Goal: Task Accomplishment & Management: Use online tool/utility

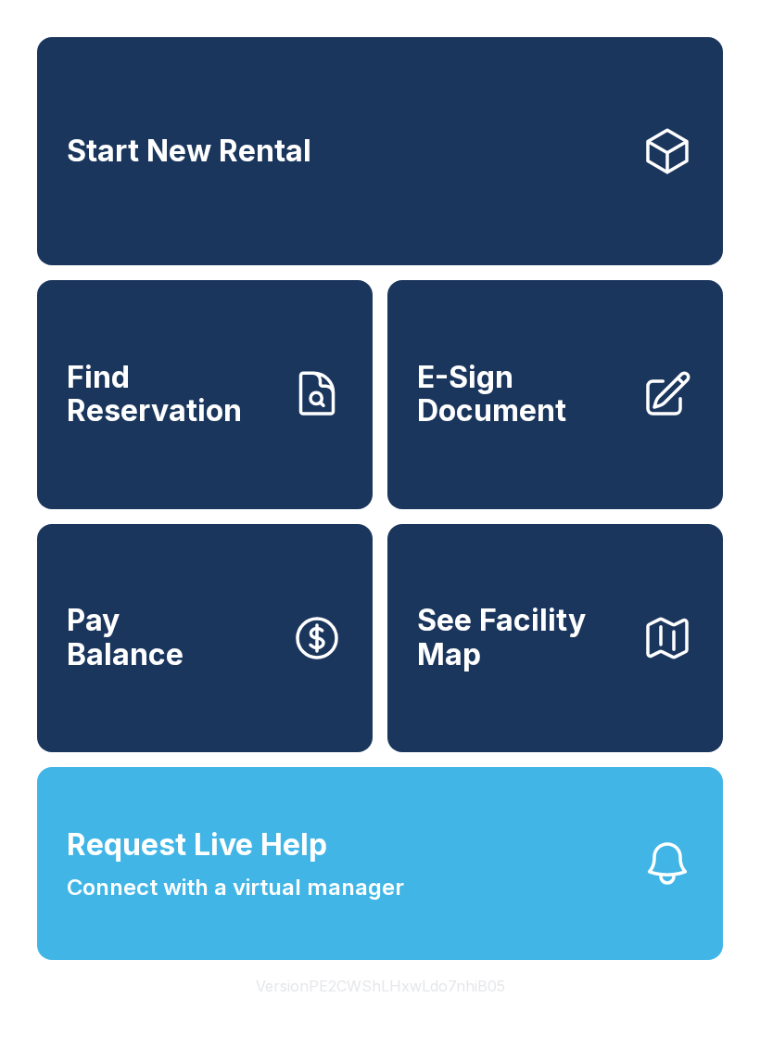
click at [450, 903] on button "Request Live Help Connect with a virtual manager" at bounding box center [380, 863] width 686 height 193
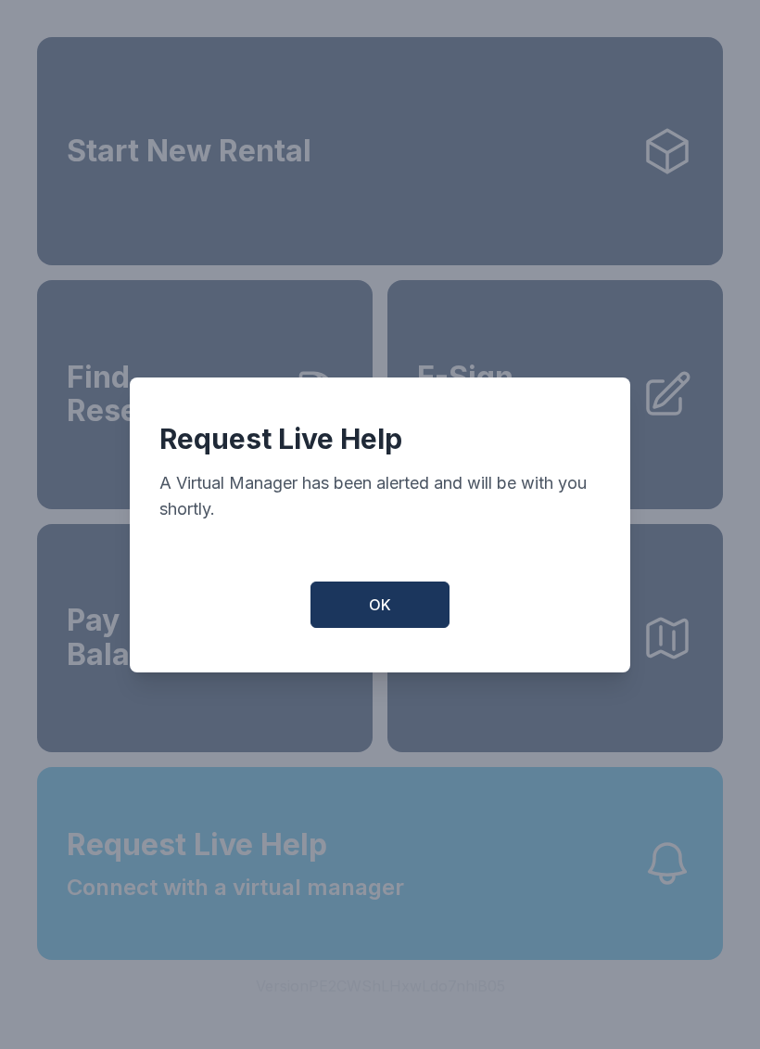
click at [373, 628] on button "OK" at bounding box center [380, 604] width 139 height 46
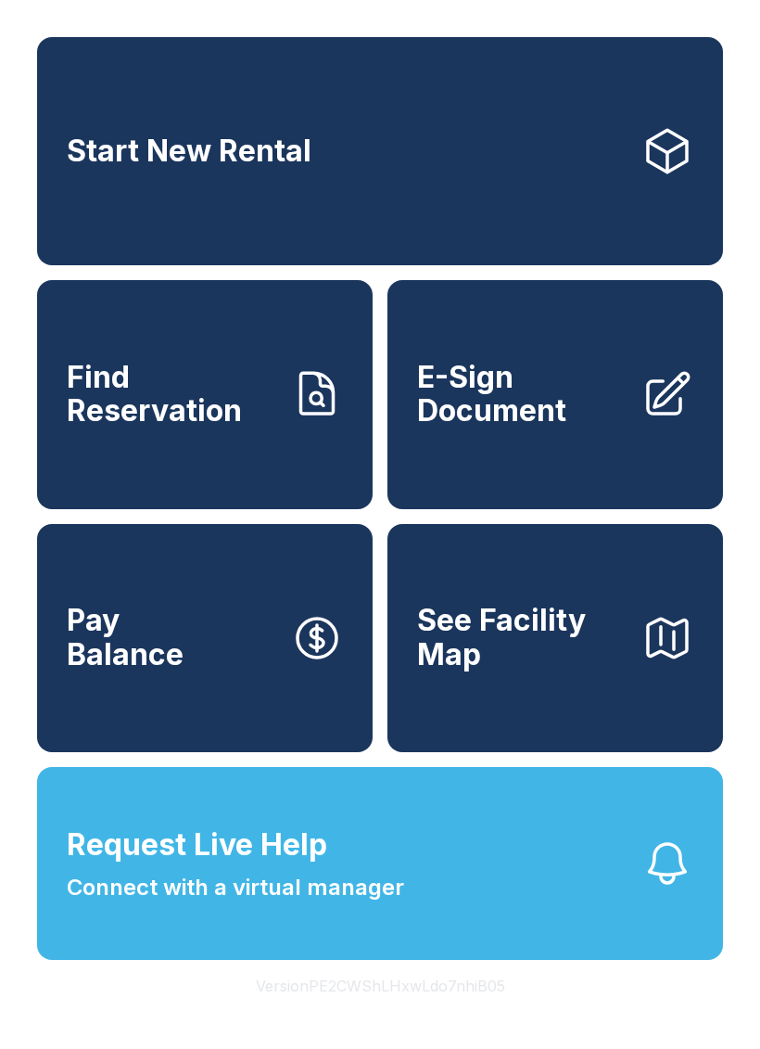
click at [392, 898] on span "Request Live Help Connect with a virtual manager" at bounding box center [236, 864] width 338 height 82
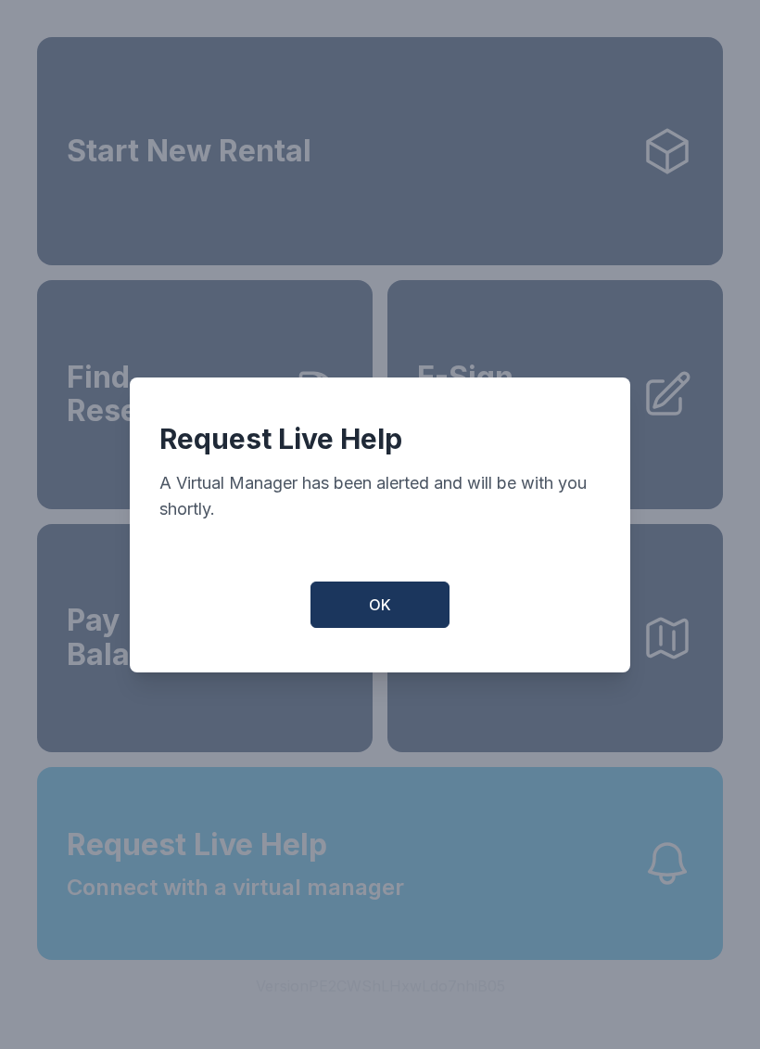
click at [383, 611] on span "OK" at bounding box center [380, 605] width 22 height 22
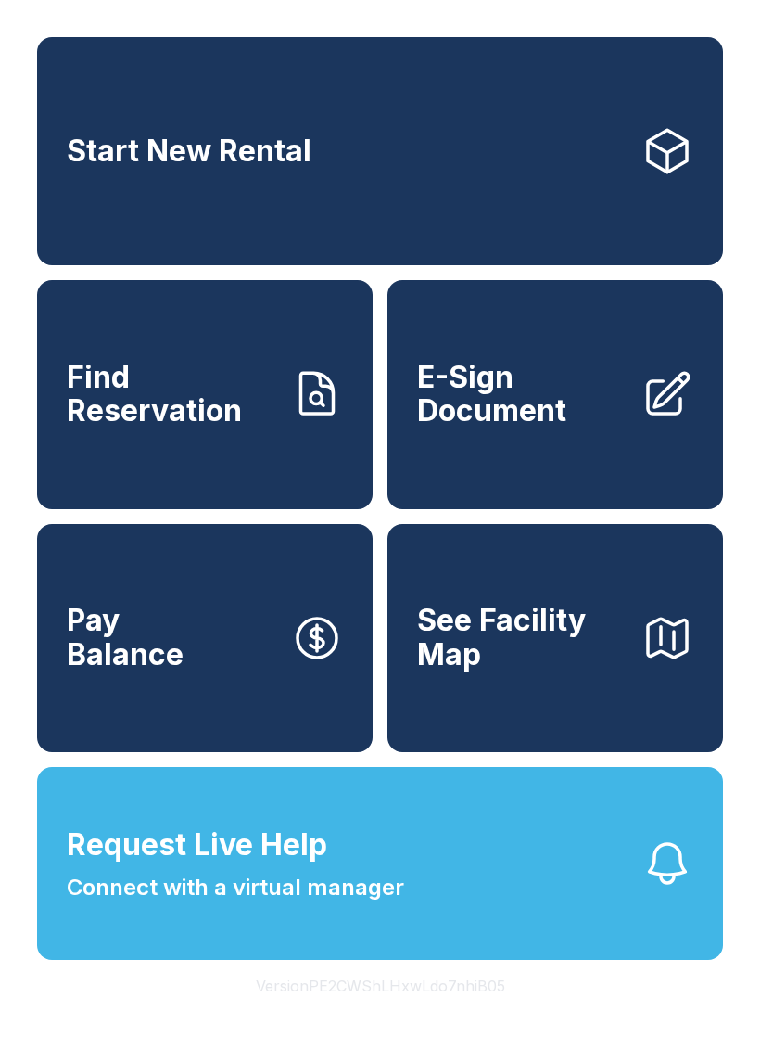
click at [583, 395] on span "E-Sign Document" at bounding box center [522, 395] width 210 height 68
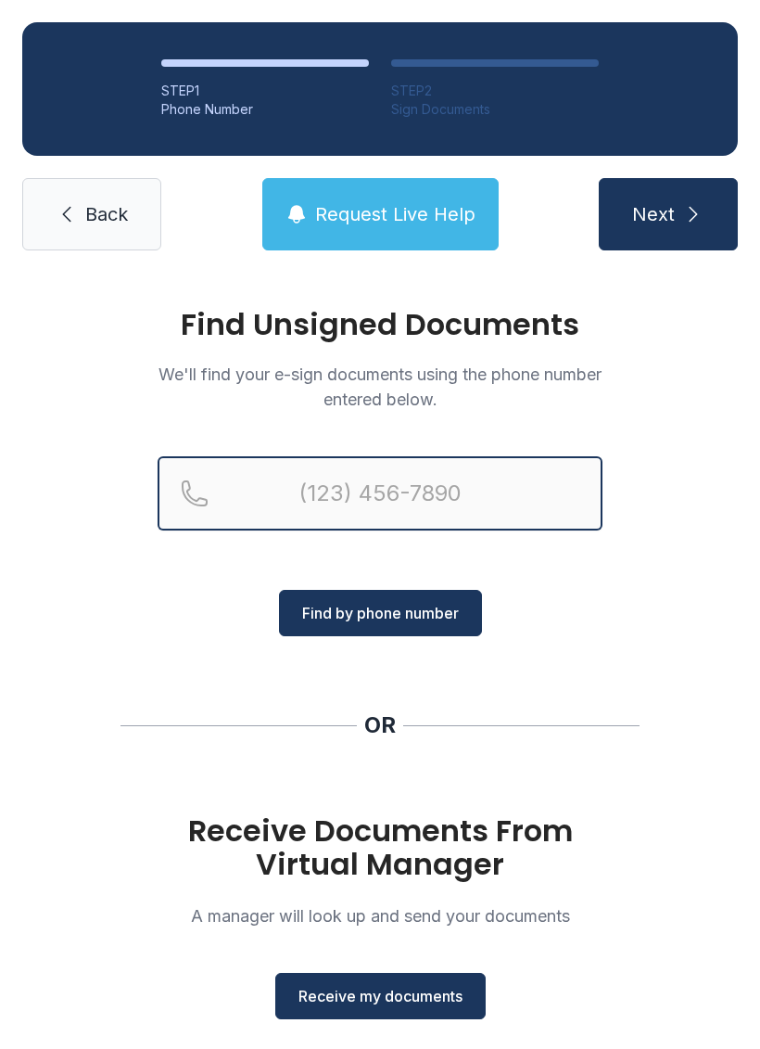
click at [461, 491] on input "Reservation phone number" at bounding box center [380, 493] width 445 height 74
type input "(91"
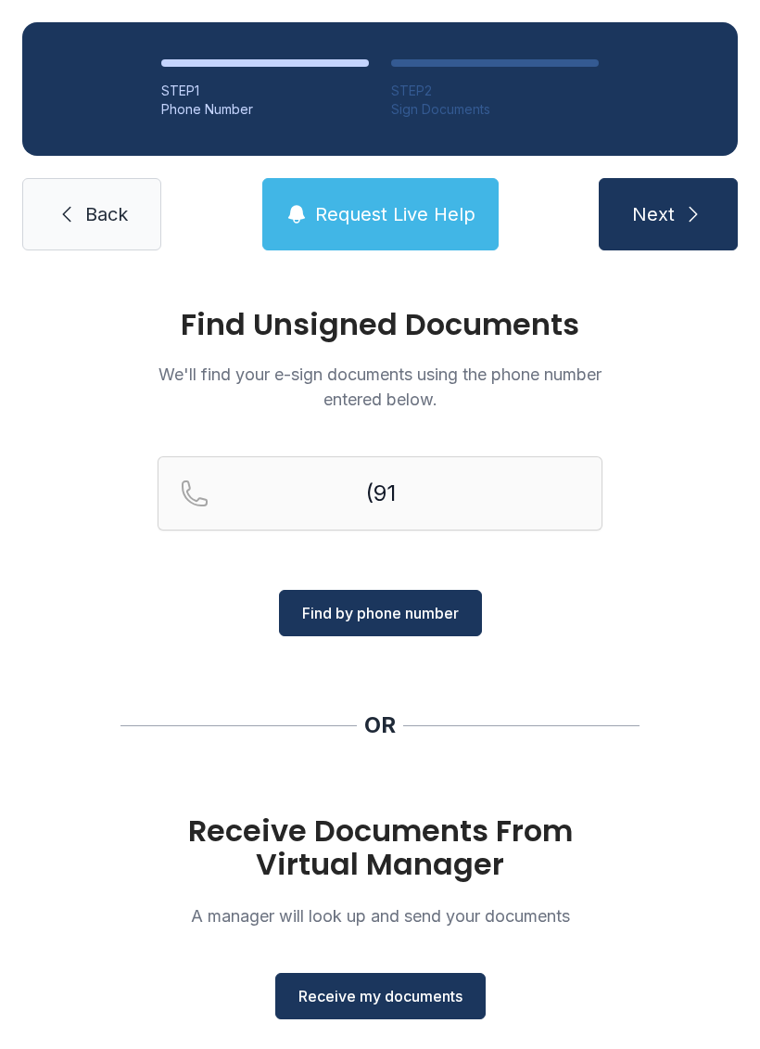
click at [682, 590] on div "Find Unsigned Documents We'll find your e-sign documents using the phone number…" at bounding box center [380, 683] width 760 height 821
click at [412, 990] on span "Receive my documents" at bounding box center [381, 996] width 164 height 22
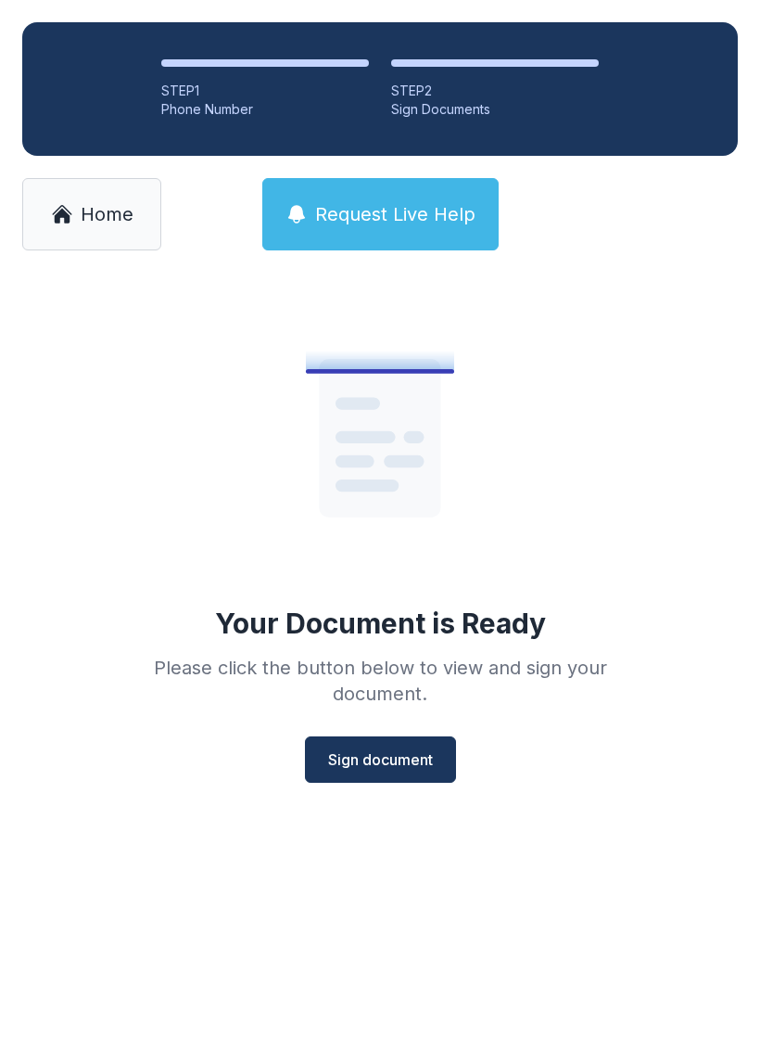
click at [402, 779] on button "Sign document" at bounding box center [380, 759] width 151 height 46
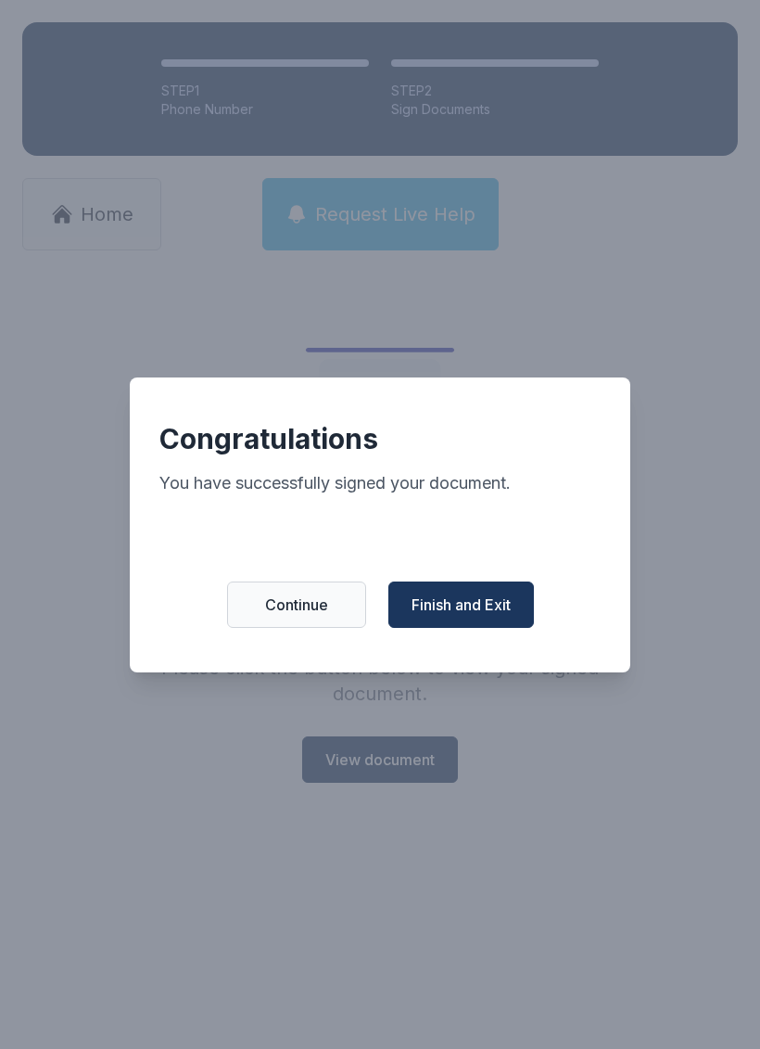
click at [477, 627] on button "Finish and Exit" at bounding box center [462, 604] width 146 height 46
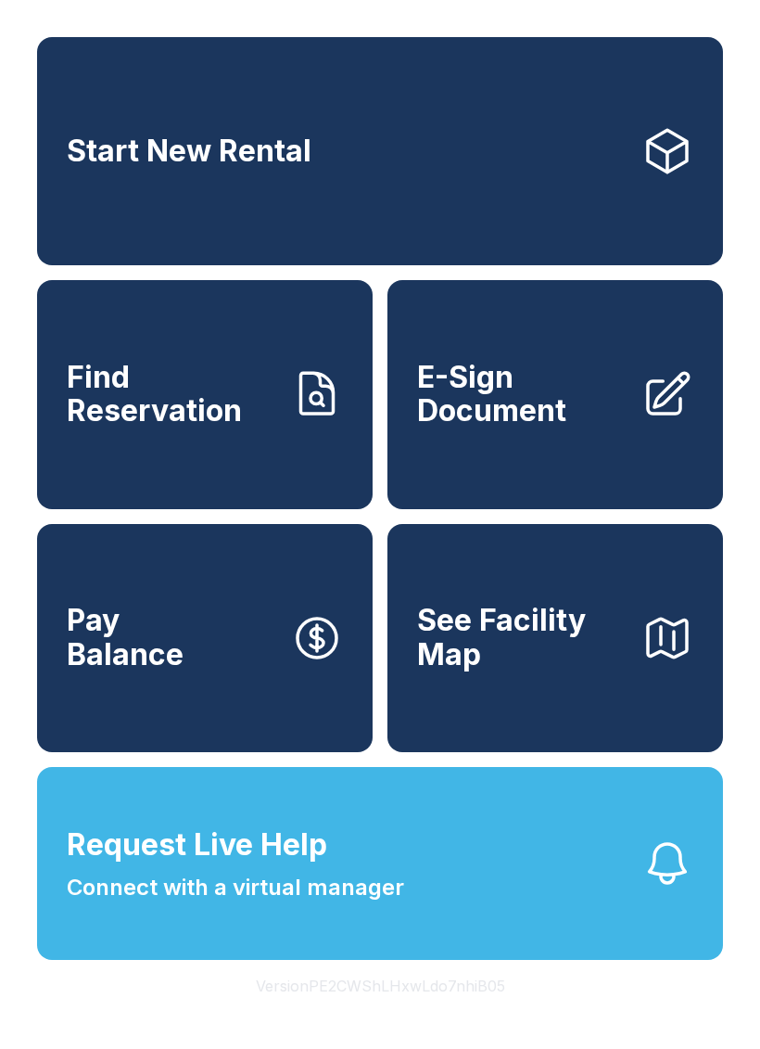
click at [403, 1012] on button "Version PE2CWShLHxwLdo7nhiB05" at bounding box center [380, 986] width 279 height 52
